Goal: Check status: Check status

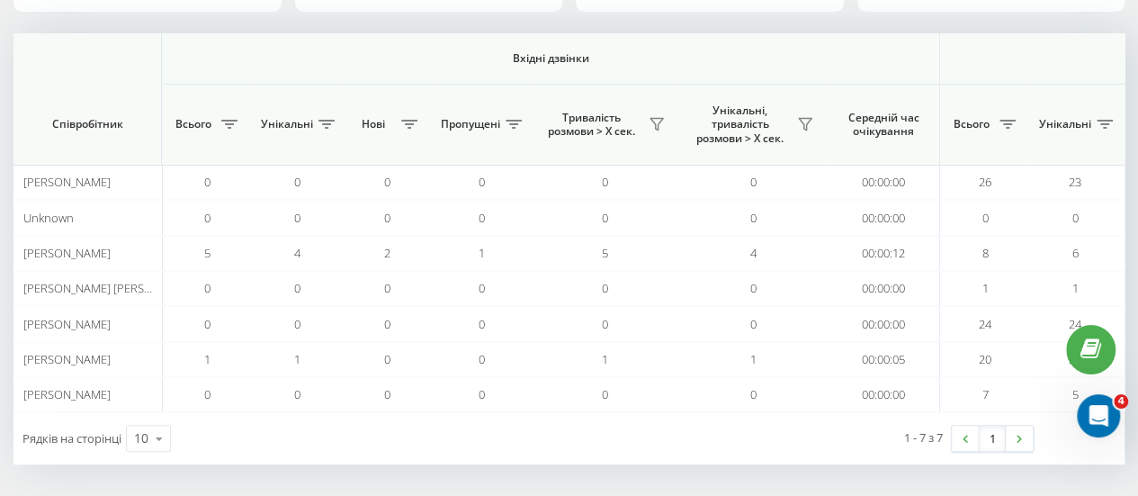
scroll to position [0, 1399]
